Goal: Transaction & Acquisition: Book appointment/travel/reservation

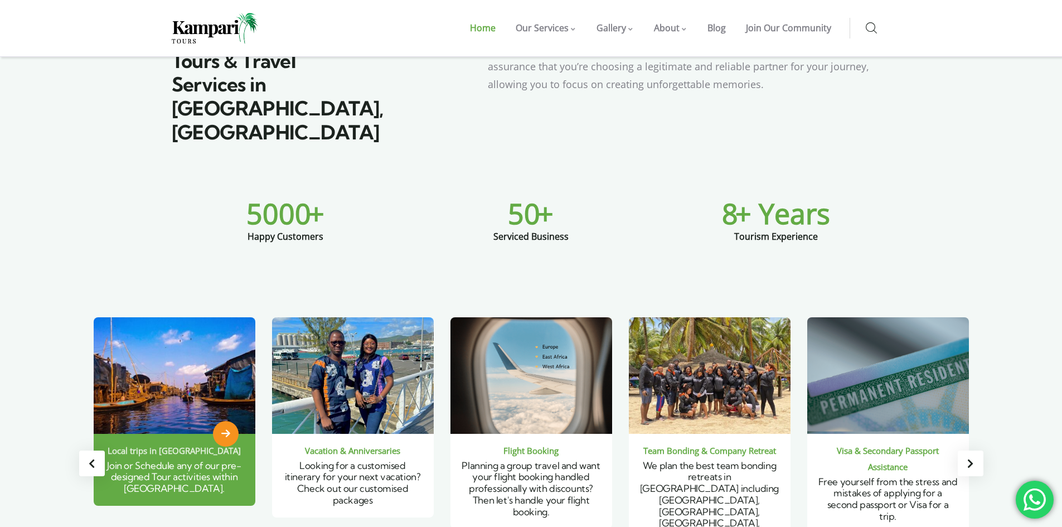
click at [184, 322] on img "2 / 6" at bounding box center [175, 376] width 194 height 140
click at [229, 429] on icon "2 / 6" at bounding box center [225, 434] width 9 height 10
click at [187, 460] on span "Join or Schedule any of our pre-designed Tour activities within [GEOGRAPHIC_DAT…" at bounding box center [174, 477] width 134 height 35
click at [231, 421] on span "2 / 6" at bounding box center [226, 434] width 26 height 26
click at [205, 364] on img "2 / 6" at bounding box center [175, 376] width 194 height 140
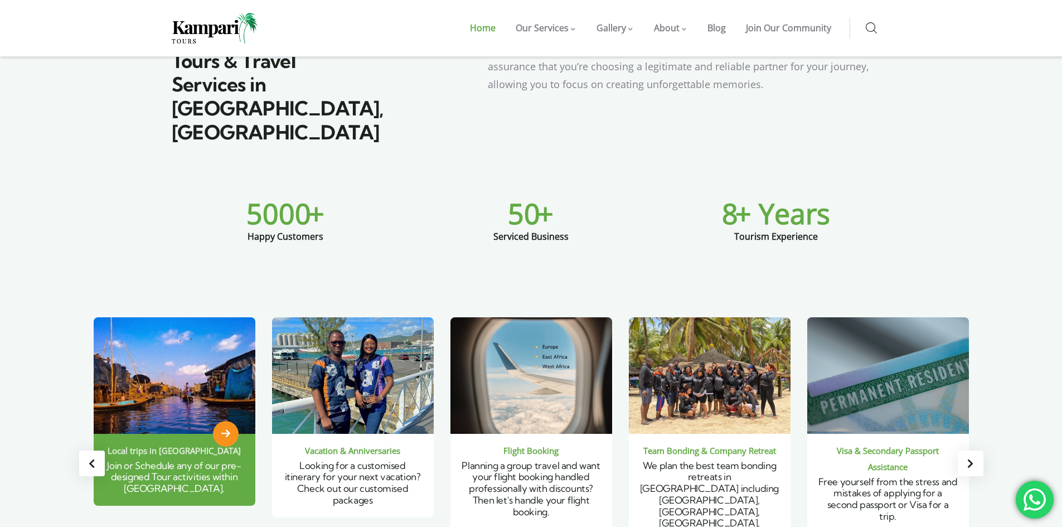
click at [210, 312] on img "2 / 6" at bounding box center [175, 376] width 194 height 140
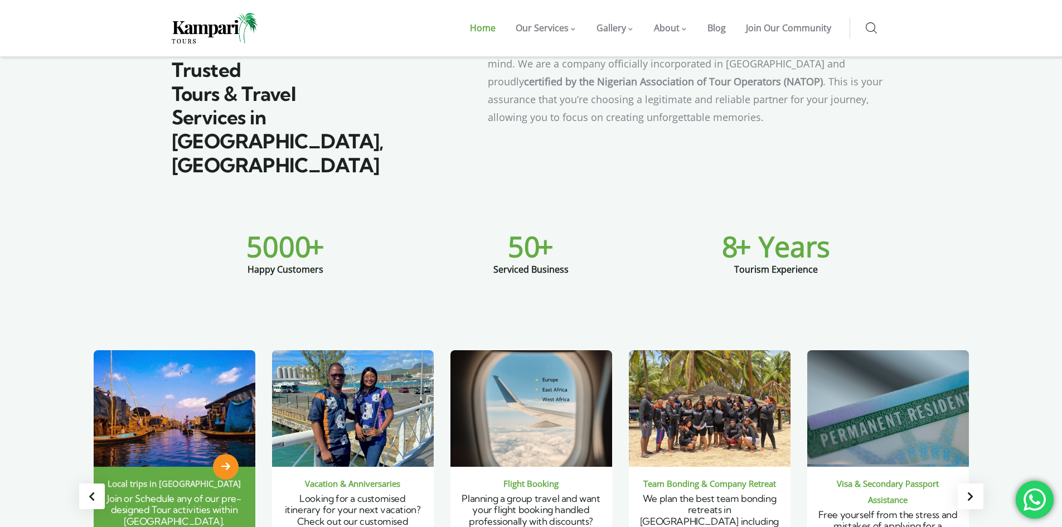
scroll to position [618, 0]
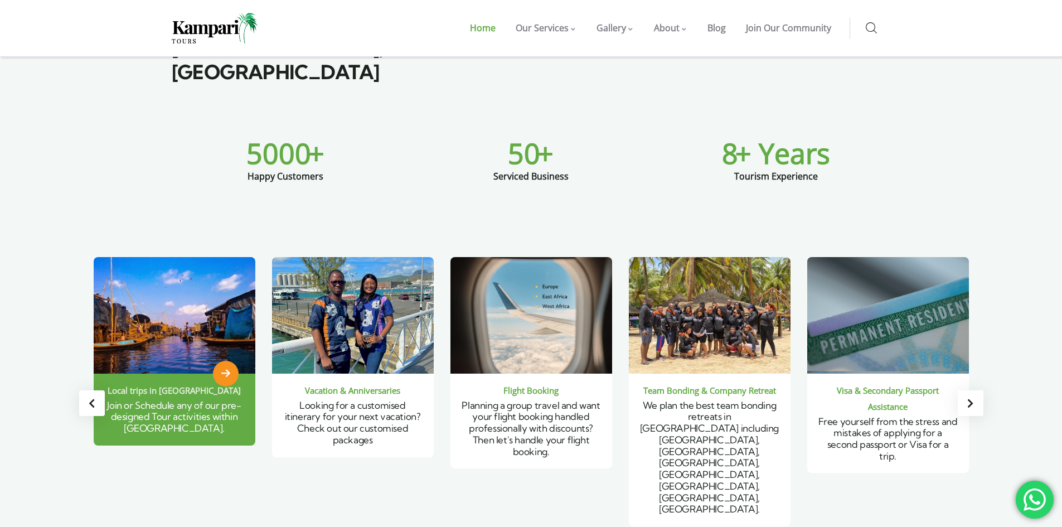
click at [219, 361] on span "2 / 6" at bounding box center [226, 374] width 26 height 26
click at [209, 383] on div "Local trips in [GEOGRAPHIC_DATA]" at bounding box center [174, 391] width 139 height 16
click at [185, 399] on span "Join or Schedule any of our pre-designed Tour activities within [GEOGRAPHIC_DAT…" at bounding box center [174, 416] width 134 height 35
click at [219, 361] on span "2 / 6" at bounding box center [226, 374] width 26 height 26
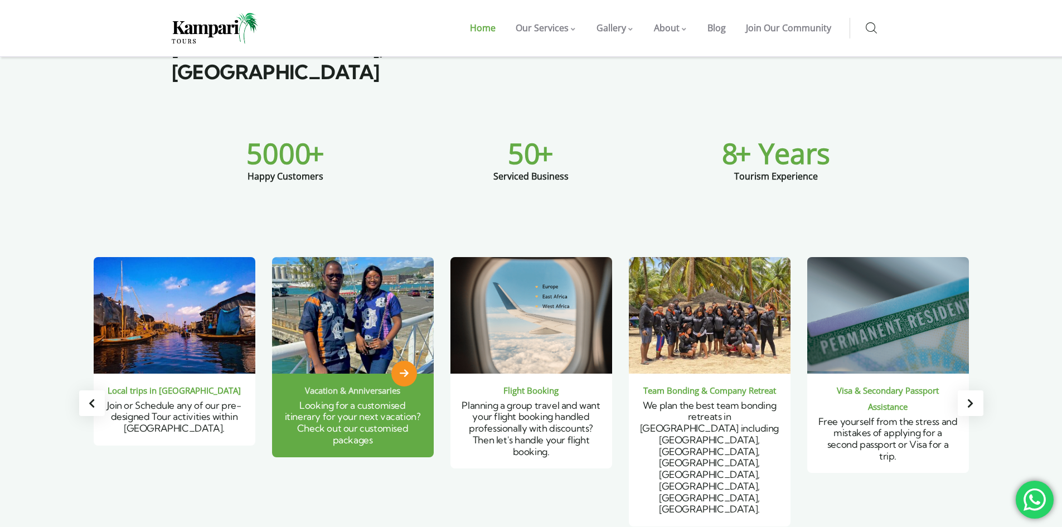
click at [407, 361] on span "3 / 6" at bounding box center [405, 374] width 26 height 26
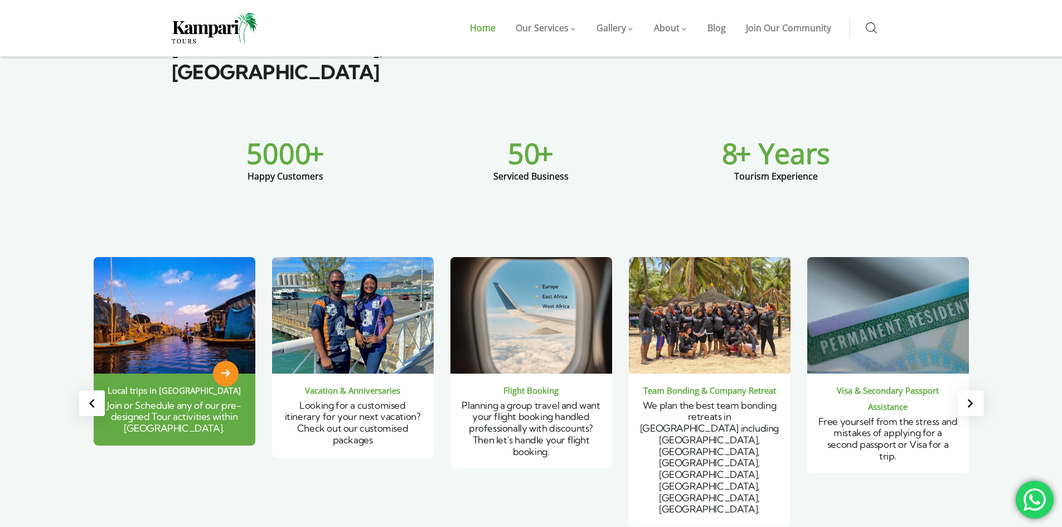
click at [162, 383] on div "Local trips in [GEOGRAPHIC_DATA]" at bounding box center [174, 391] width 139 height 16
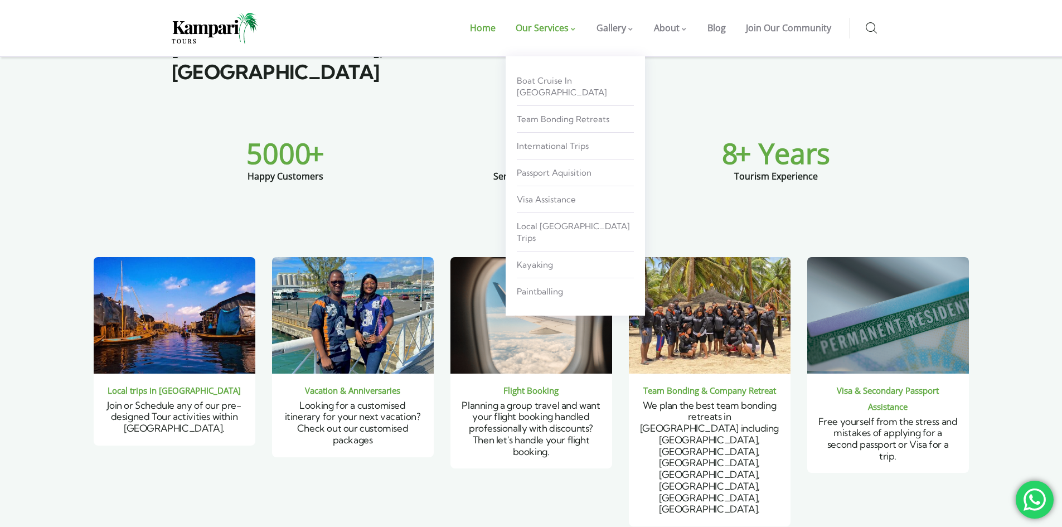
click at [550, 22] on span "Our Services" at bounding box center [542, 28] width 53 height 12
click at [566, 77] on span "Boat Cruise in [GEOGRAPHIC_DATA]" at bounding box center [562, 86] width 90 height 22
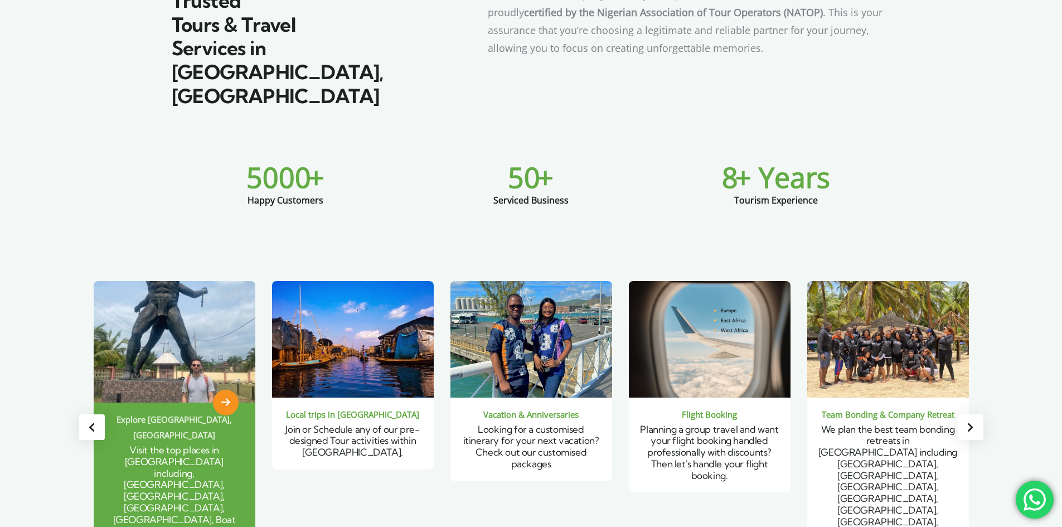
click at [169, 279] on img "1 / 6" at bounding box center [175, 342] width 194 height 146
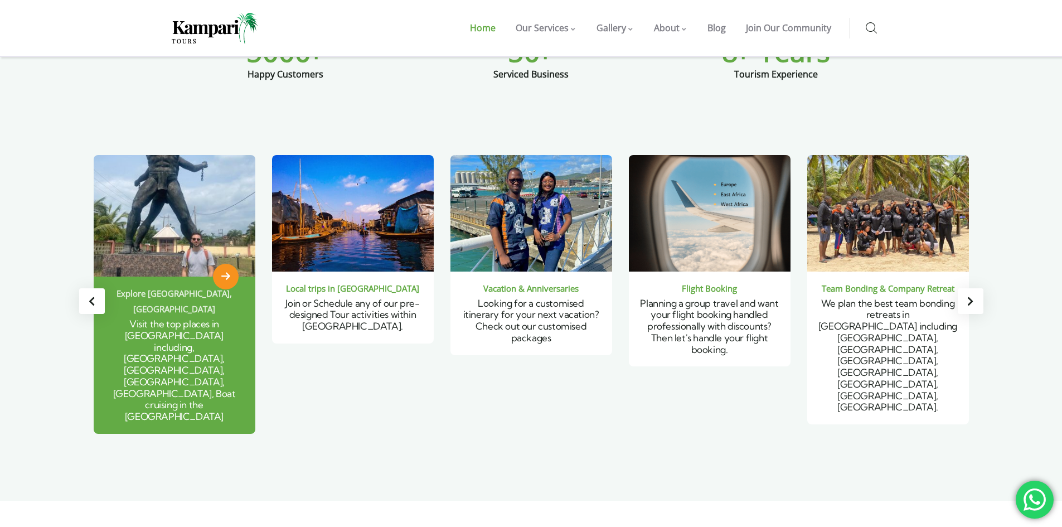
scroll to position [724, 0]
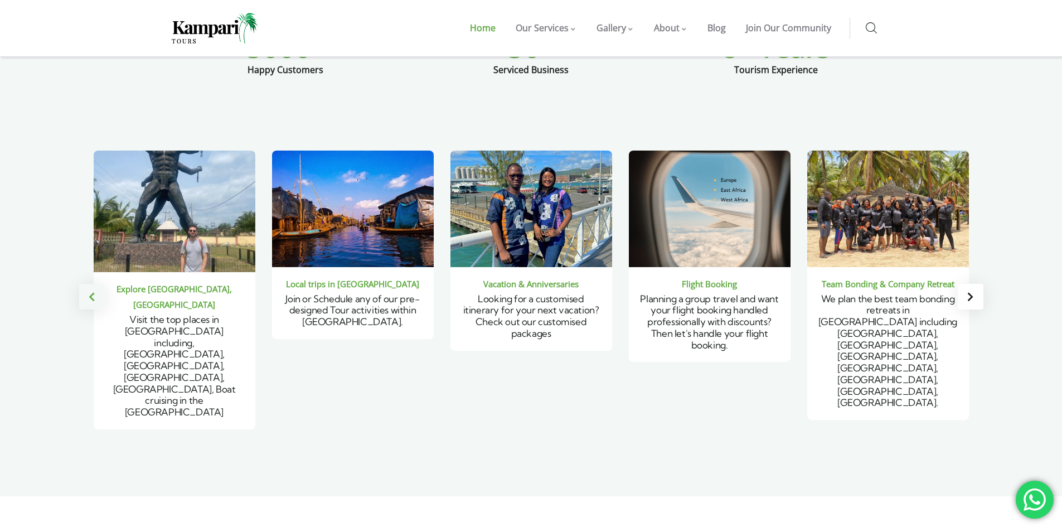
click at [98, 284] on div "Previous slide" at bounding box center [92, 297] width 26 height 26
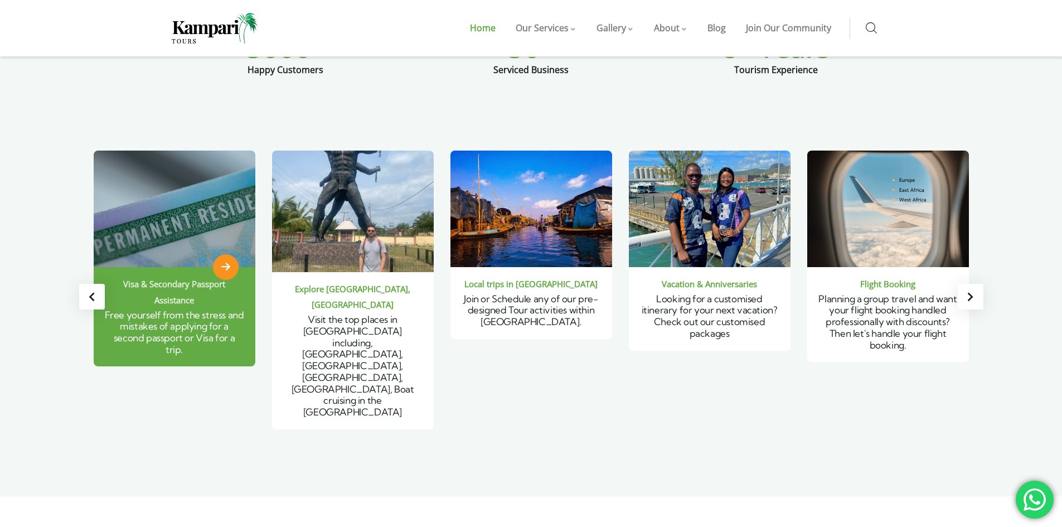
click at [178, 309] on span "Free yourself from the stress and mistakes of applying for a second passport or…" at bounding box center [174, 332] width 139 height 46
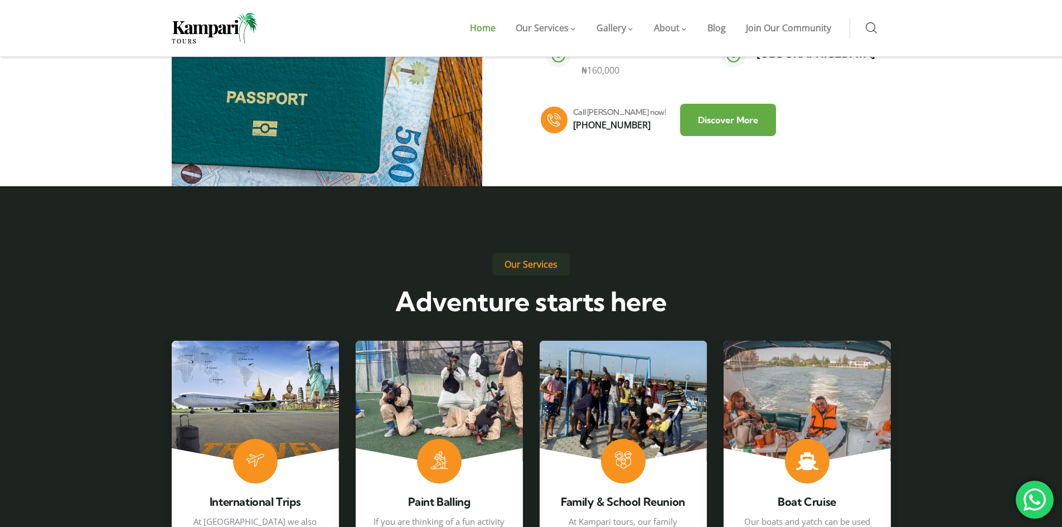
scroll to position [1585, 0]
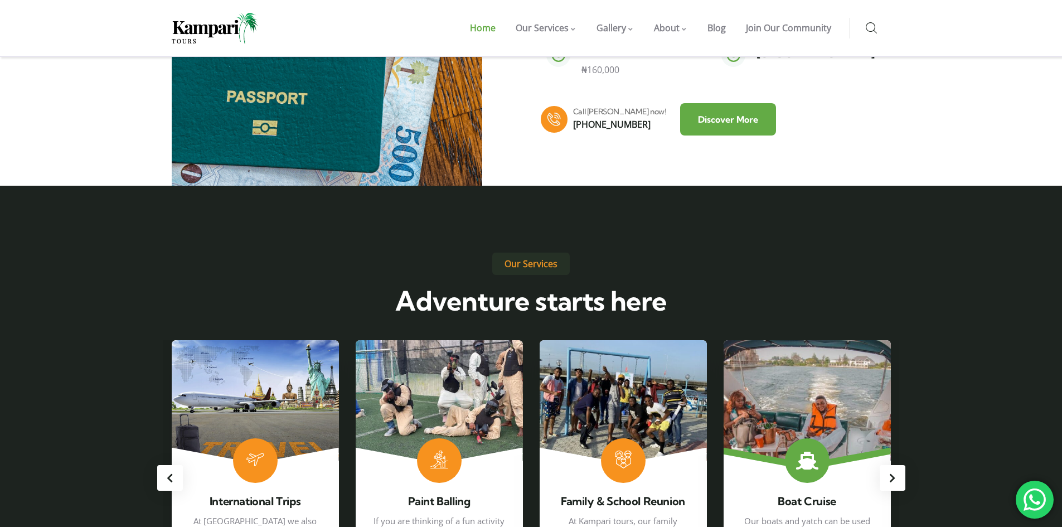
click at [840, 340] on link "1 / 6" at bounding box center [807, 464] width 167 height 248
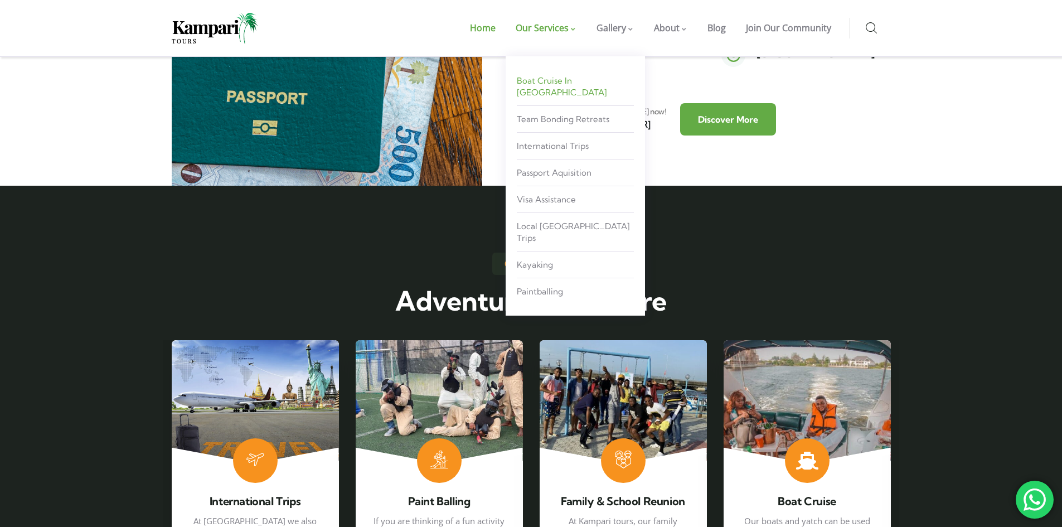
click at [566, 76] on span "Boat Cruise in [GEOGRAPHIC_DATA]" at bounding box center [562, 86] width 90 height 22
